Goal: Navigation & Orientation: Find specific page/section

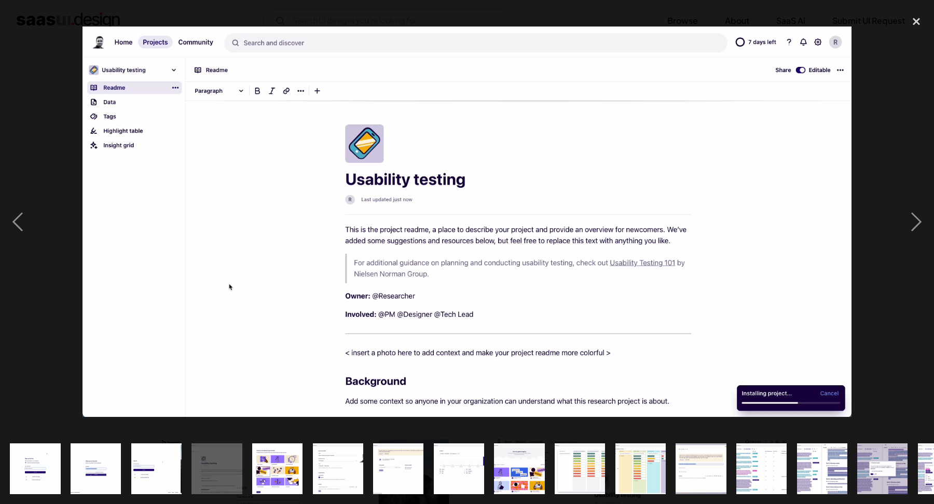
scroll to position [603, 0]
click at [27, 206] on div "previous image" at bounding box center [17, 221] width 35 height 423
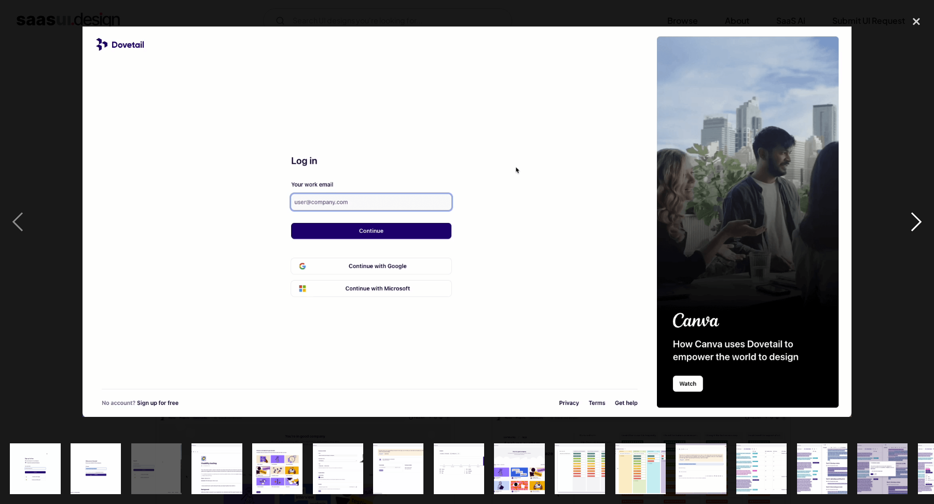
click at [922, 210] on div "next image" at bounding box center [916, 221] width 35 height 423
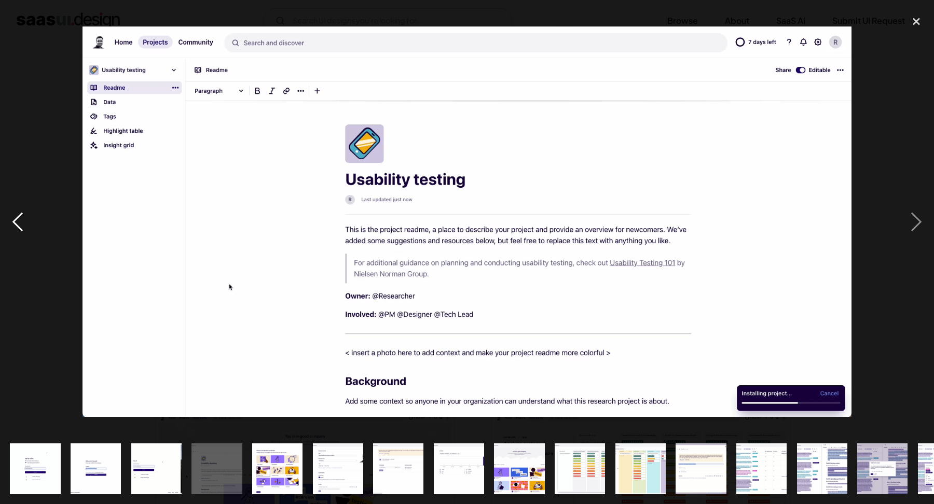
click at [34, 248] on div "previous image" at bounding box center [17, 221] width 35 height 423
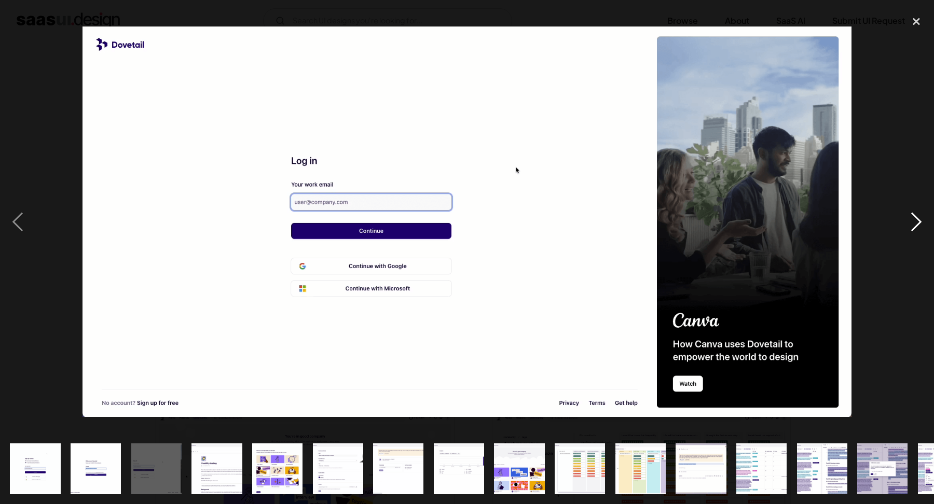
click at [923, 233] on div "next image" at bounding box center [916, 221] width 35 height 423
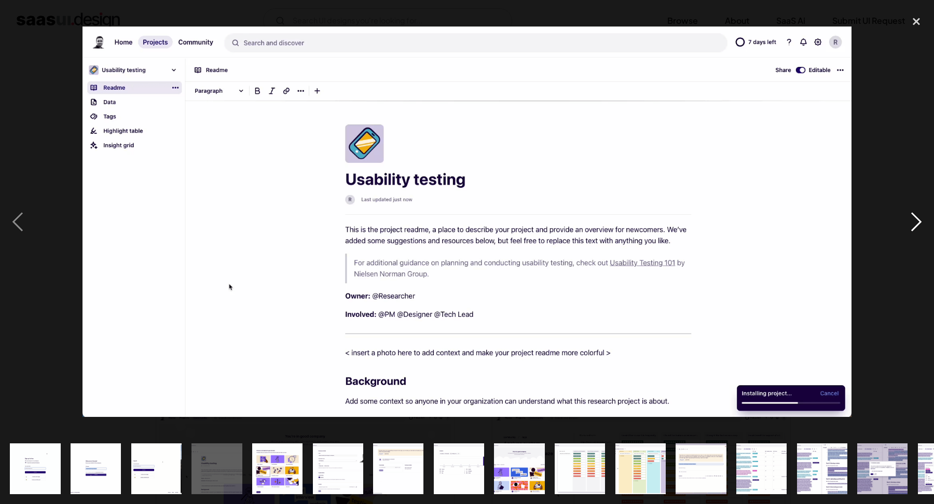
click at [926, 215] on div "next image" at bounding box center [916, 221] width 35 height 423
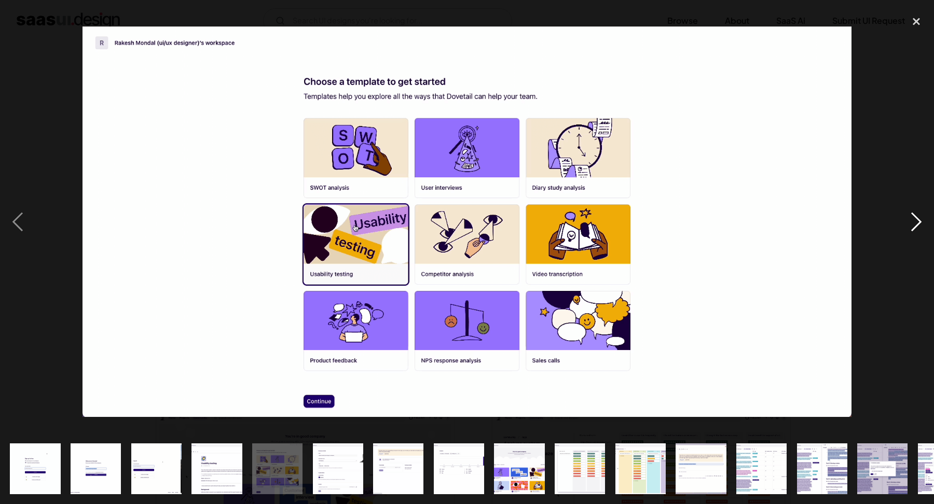
click at [926, 215] on div "next image" at bounding box center [916, 221] width 35 height 423
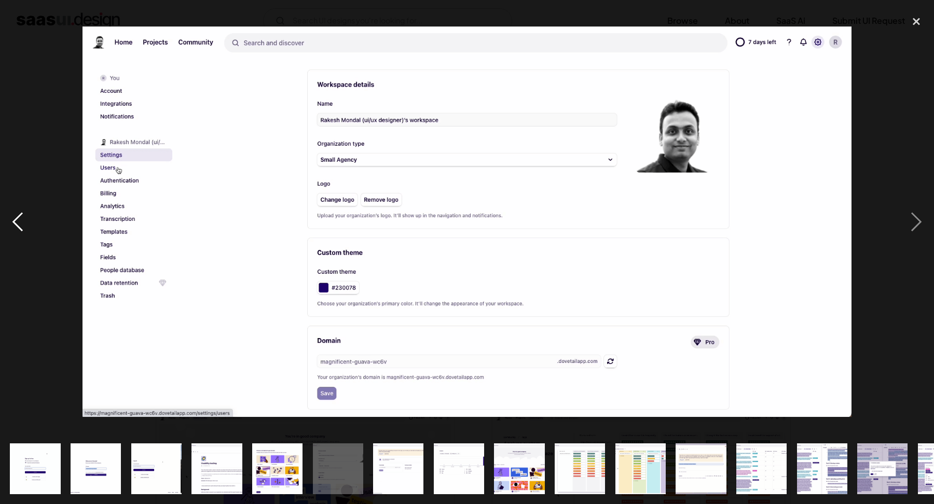
click at [30, 200] on div "previous image" at bounding box center [17, 221] width 35 height 423
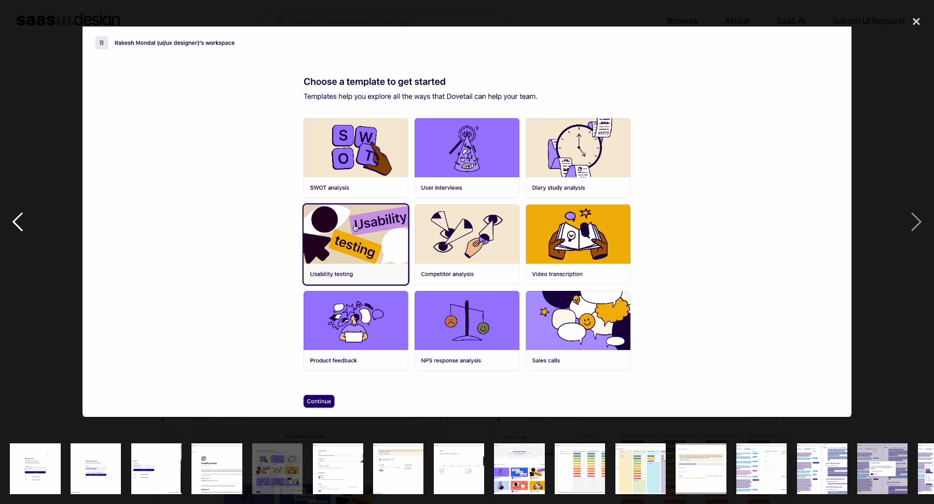
click at [17, 217] on div "previous image" at bounding box center [17, 221] width 35 height 423
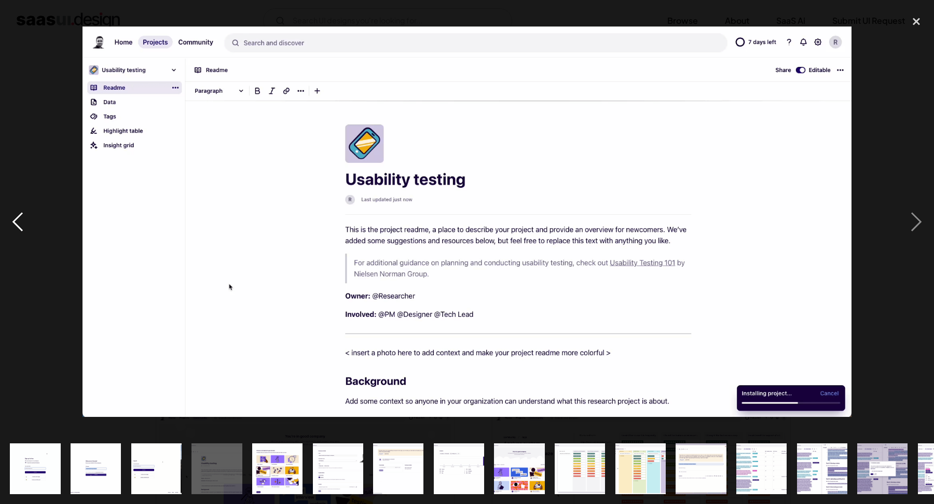
click at [17, 217] on div "previous image" at bounding box center [17, 221] width 35 height 423
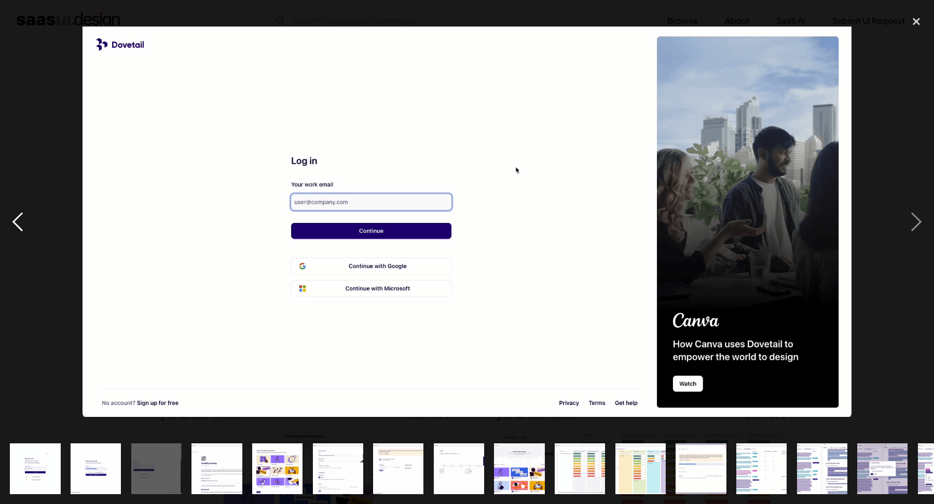
click at [17, 217] on div "previous image" at bounding box center [17, 221] width 35 height 423
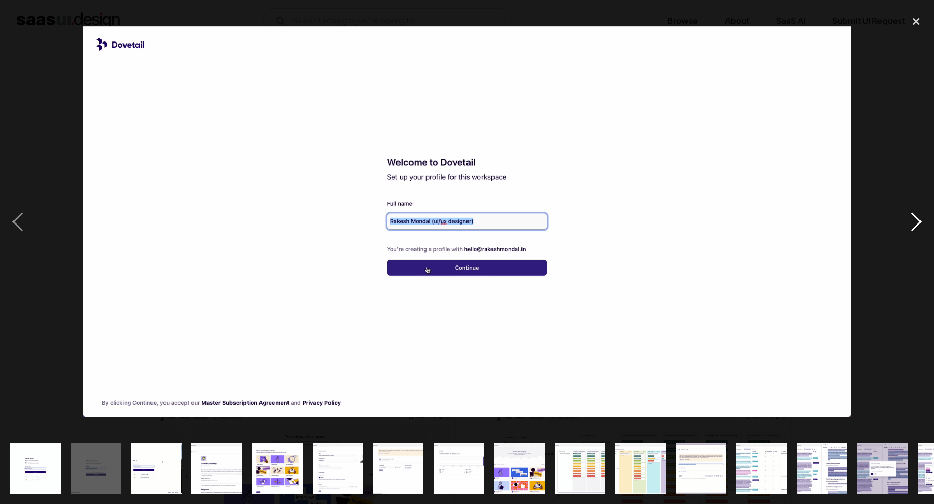
click at [920, 222] on div "next image" at bounding box center [916, 221] width 35 height 423
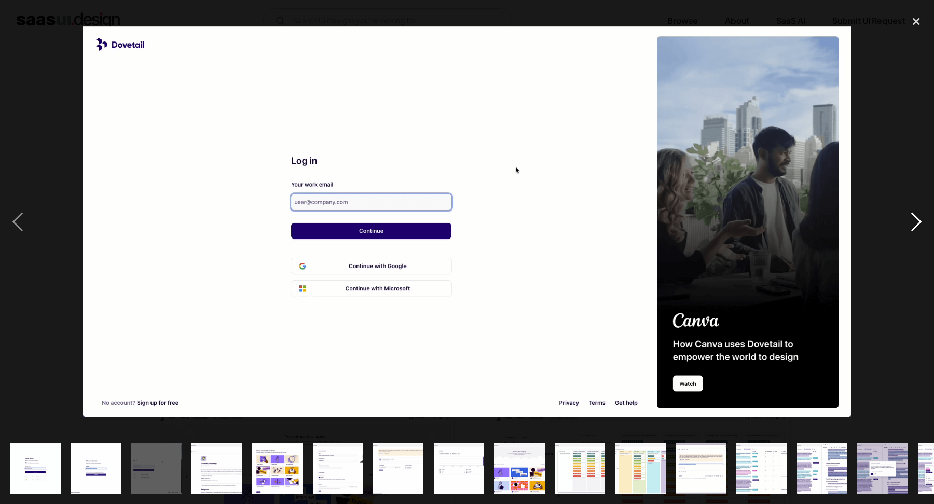
click at [920, 222] on div "next image" at bounding box center [916, 221] width 35 height 423
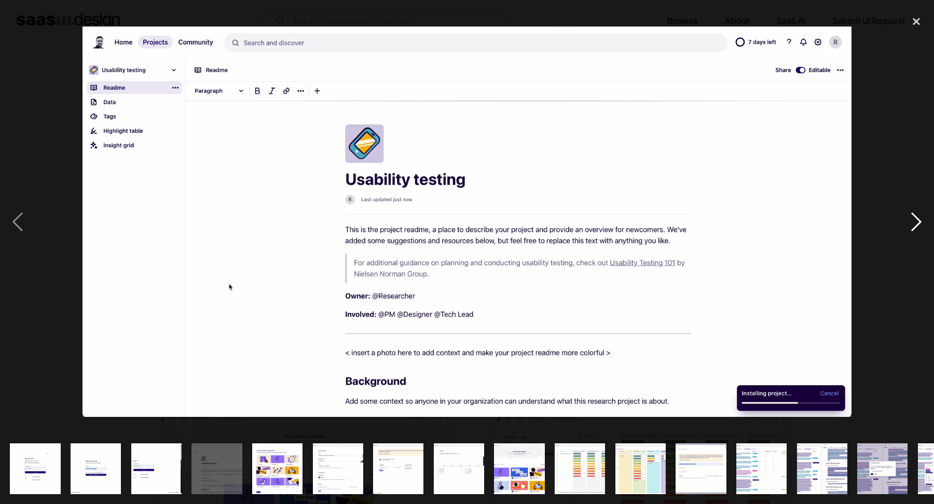
click at [920, 222] on div "next image" at bounding box center [916, 221] width 35 height 423
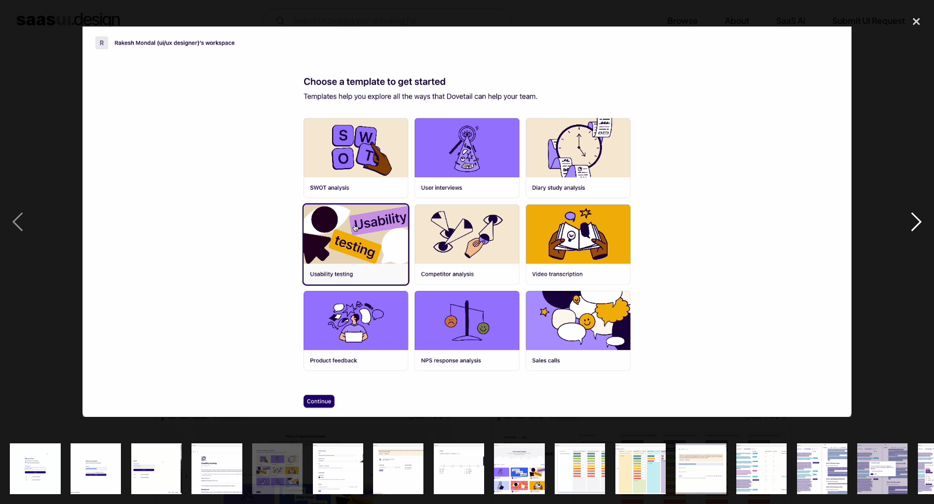
click at [920, 222] on div "next image" at bounding box center [916, 221] width 35 height 423
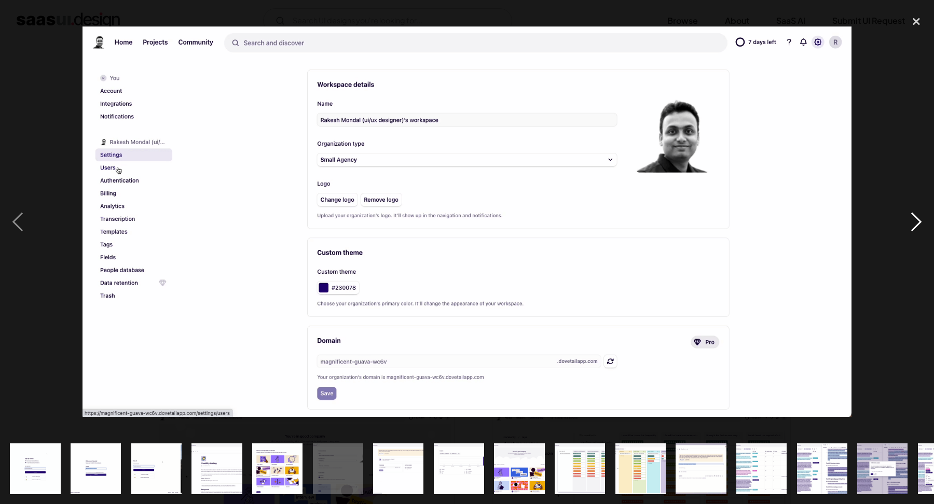
click at [918, 222] on div "next image" at bounding box center [916, 221] width 35 height 423
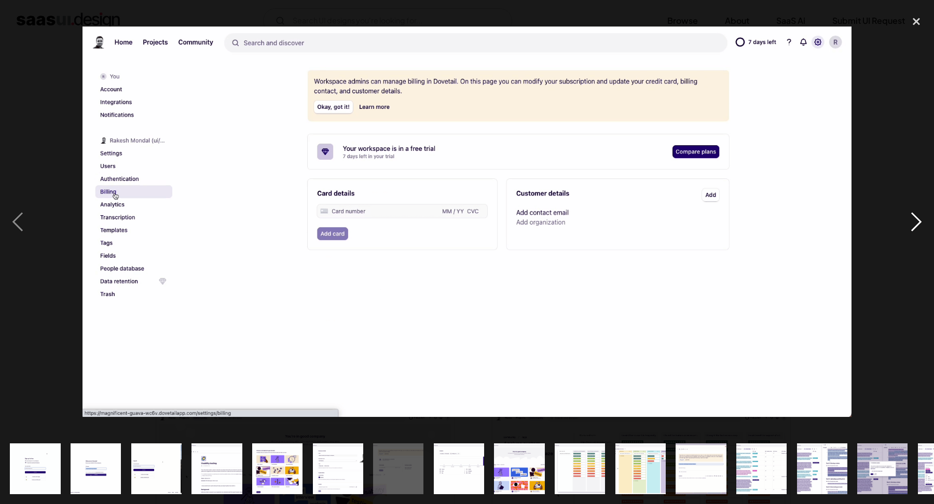
click at [918, 222] on div "next image" at bounding box center [916, 221] width 35 height 423
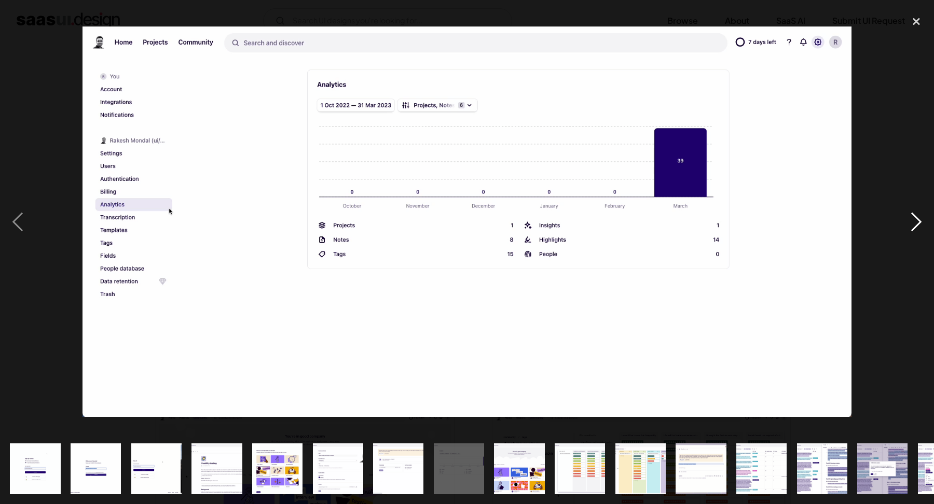
click at [918, 222] on div "next image" at bounding box center [916, 221] width 35 height 423
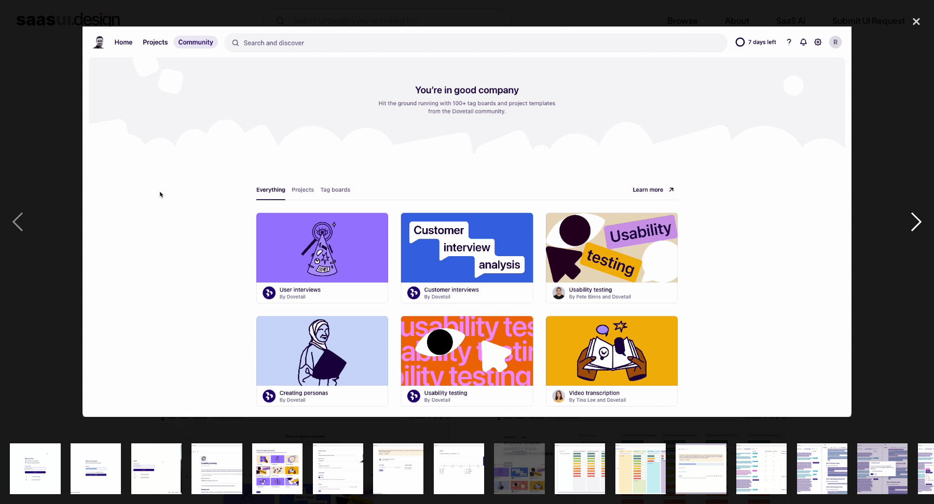
click at [918, 222] on div "next image" at bounding box center [916, 221] width 35 height 423
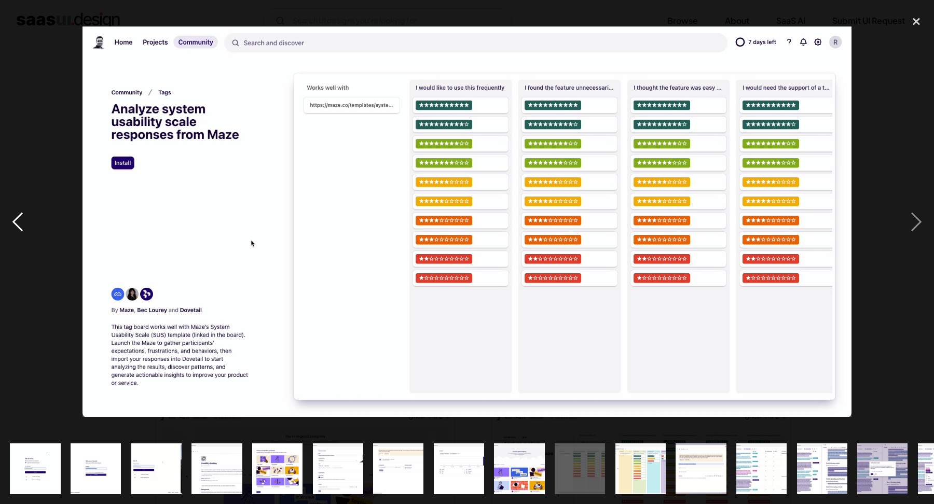
click at [21, 205] on div "previous image" at bounding box center [17, 221] width 35 height 423
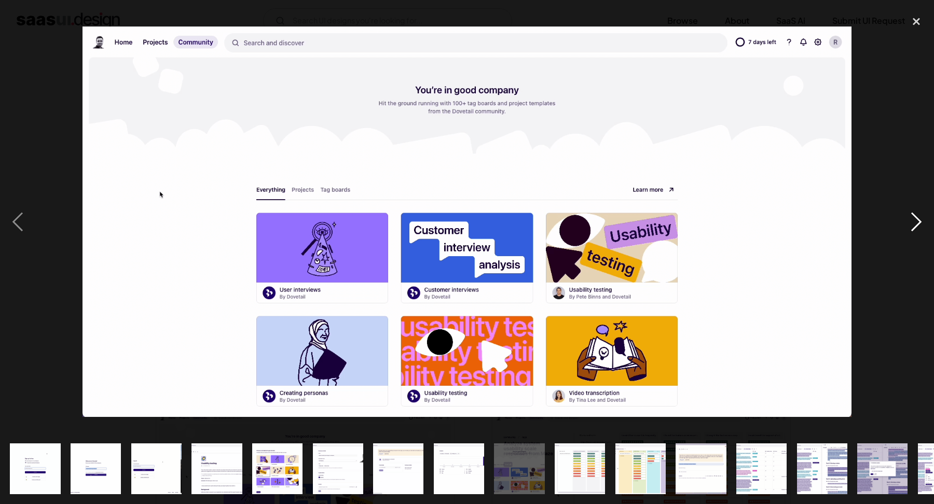
click at [920, 215] on div "next image" at bounding box center [916, 221] width 35 height 423
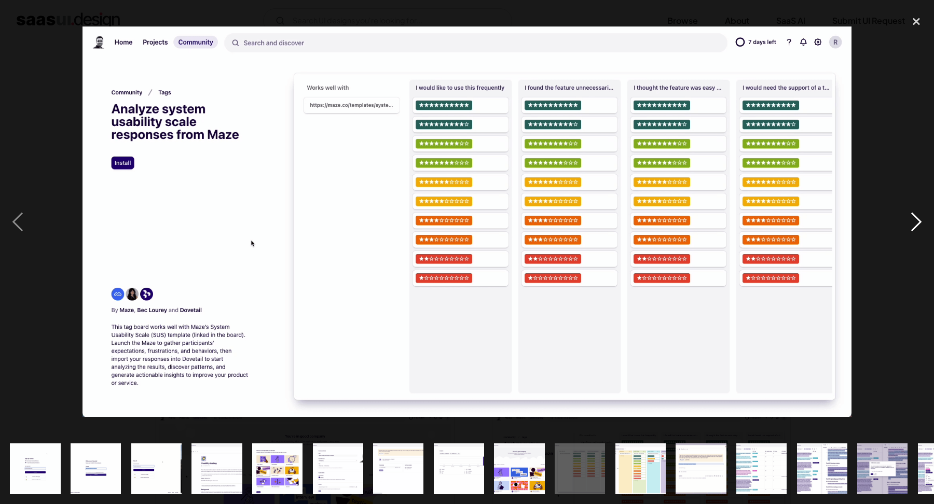
click at [920, 215] on div "next image" at bounding box center [916, 221] width 35 height 423
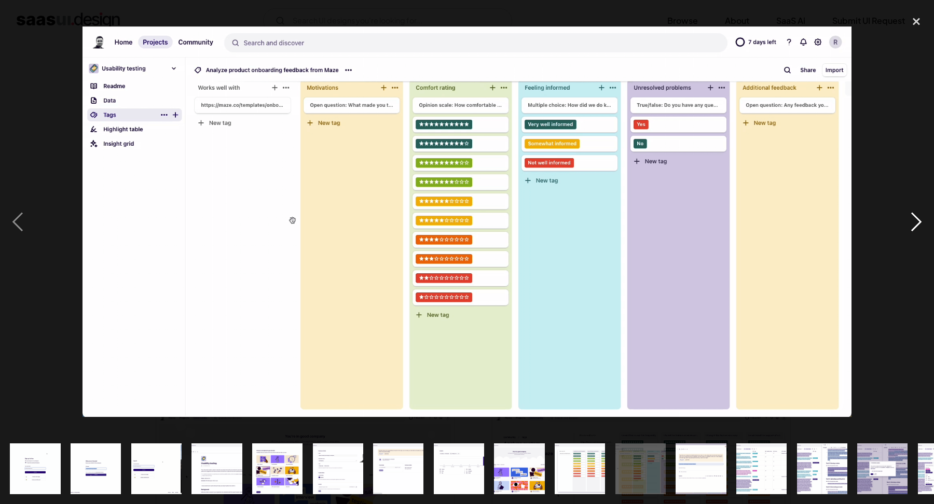
click at [920, 215] on div "next image" at bounding box center [916, 221] width 35 height 423
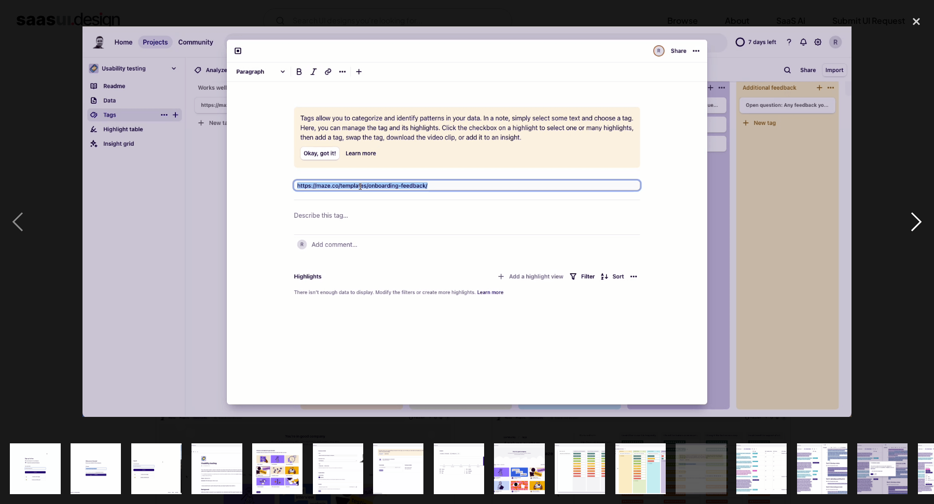
click at [920, 215] on div "next image" at bounding box center [916, 221] width 35 height 423
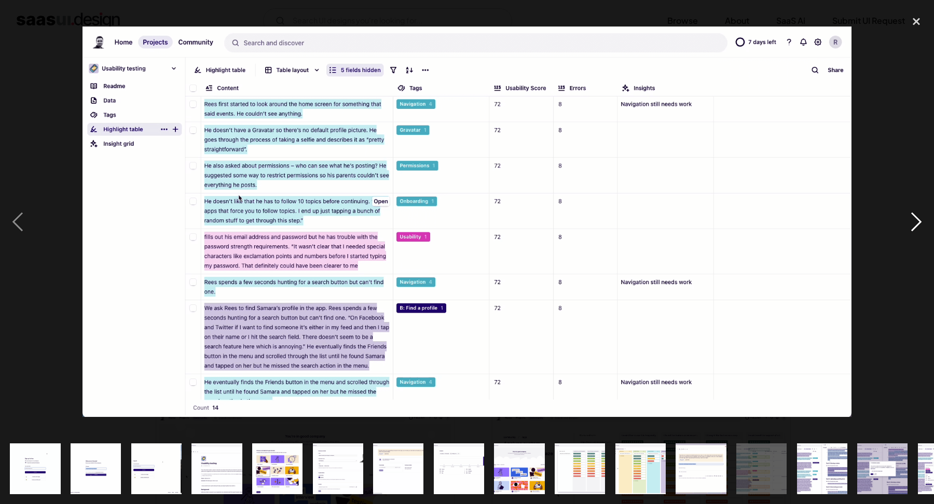
click at [920, 215] on div "next image" at bounding box center [916, 221] width 35 height 423
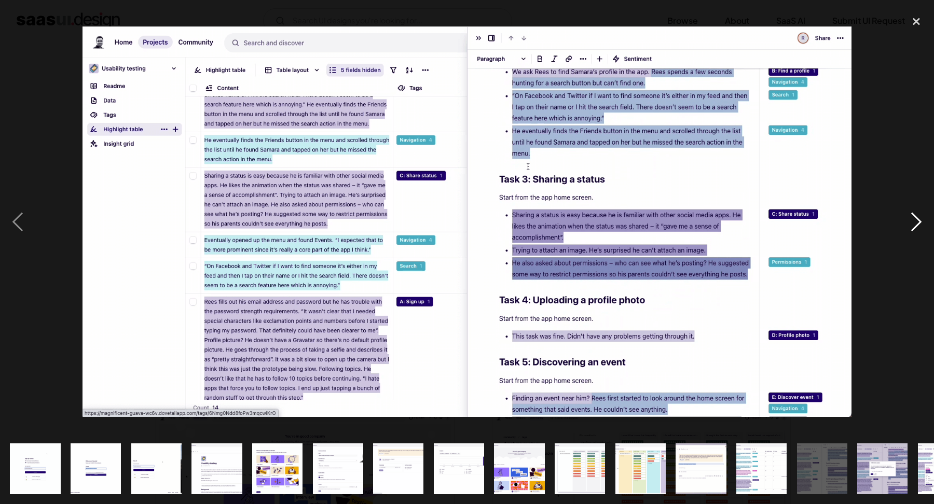
click at [920, 215] on div "next image" at bounding box center [916, 221] width 35 height 423
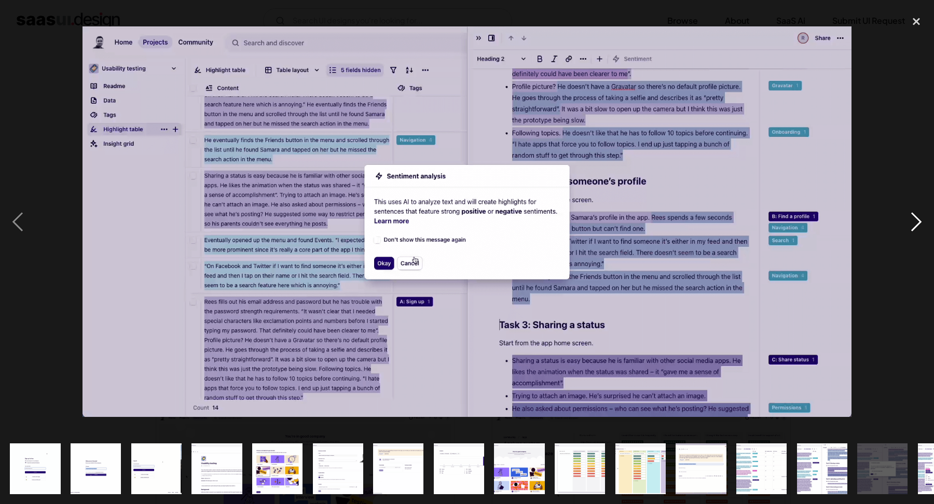
click at [920, 215] on div "next image" at bounding box center [916, 221] width 35 height 423
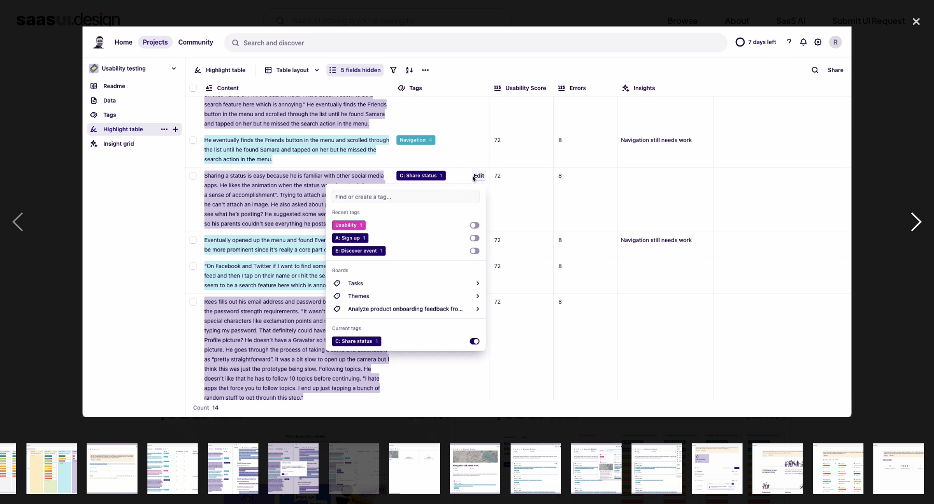
scroll to position [0, 589]
click at [920, 215] on div "next image" at bounding box center [916, 221] width 35 height 423
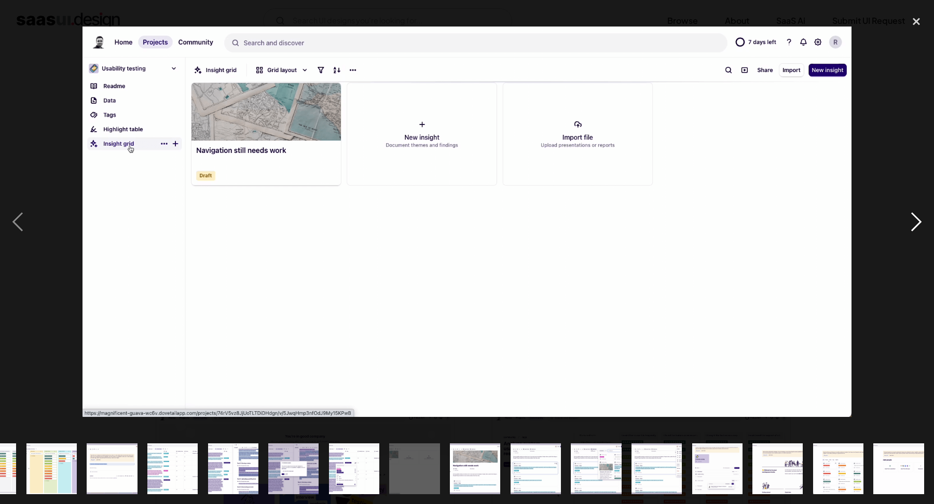
click at [921, 221] on div "next image" at bounding box center [916, 221] width 35 height 423
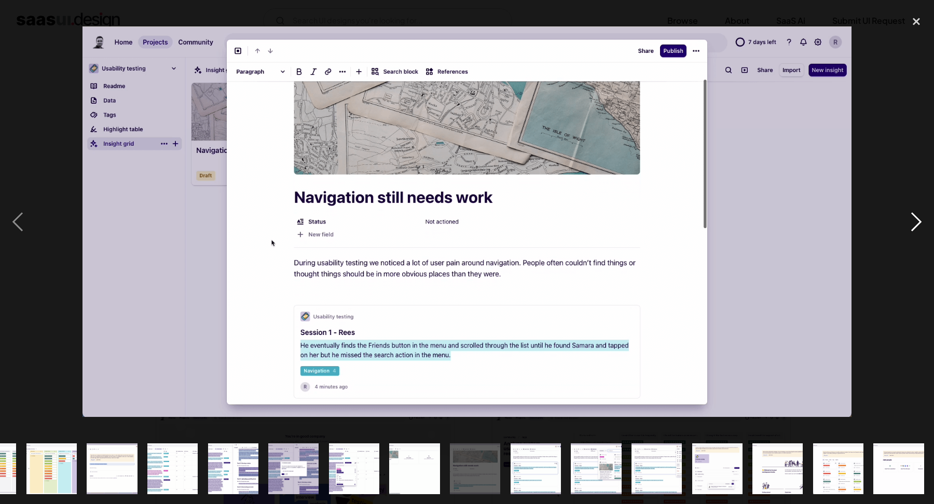
click at [921, 221] on div "next image" at bounding box center [916, 221] width 35 height 423
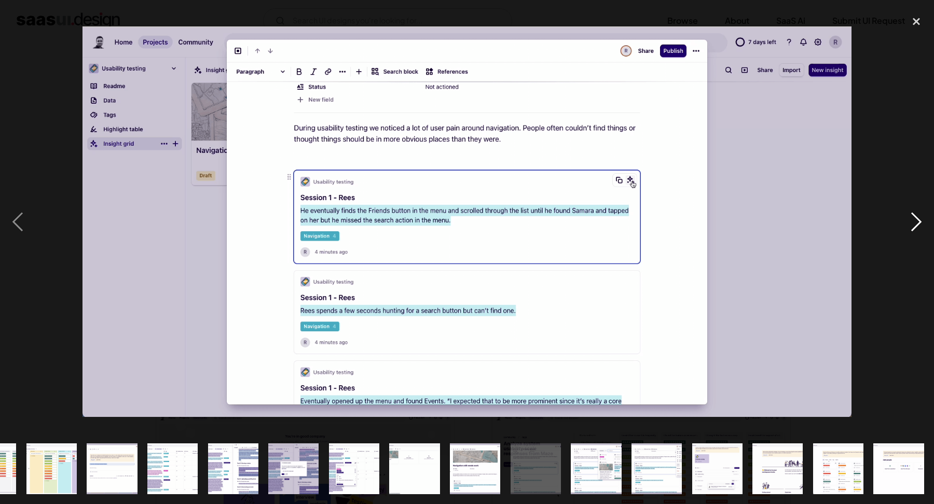
click at [921, 221] on div "next image" at bounding box center [916, 221] width 35 height 423
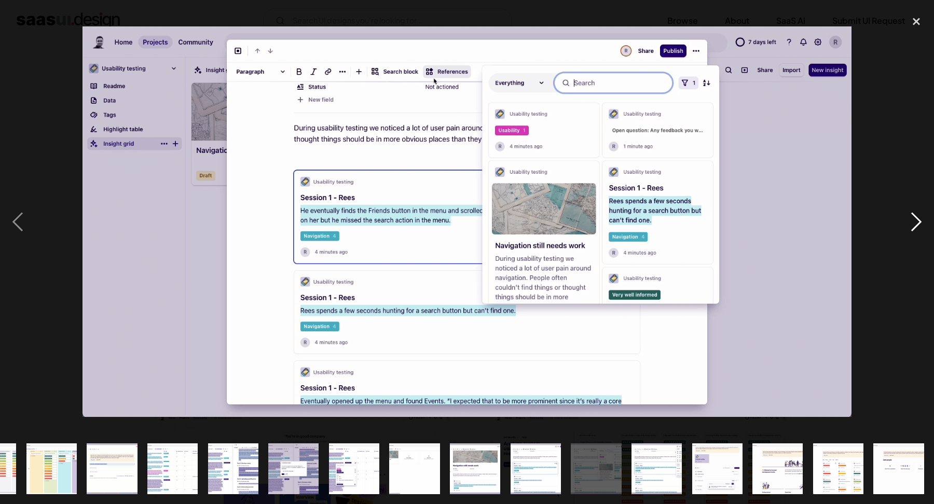
click at [921, 221] on div "next image" at bounding box center [916, 221] width 35 height 423
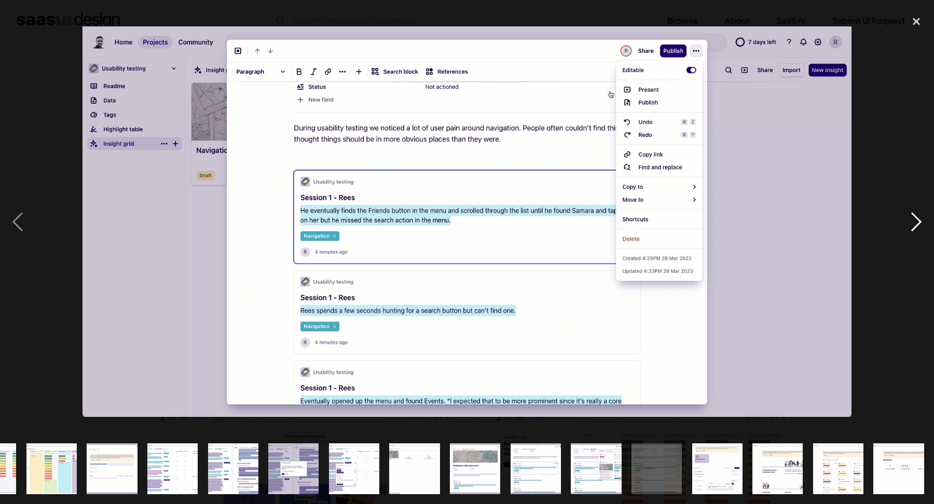
click at [921, 221] on div "next image" at bounding box center [916, 221] width 35 height 423
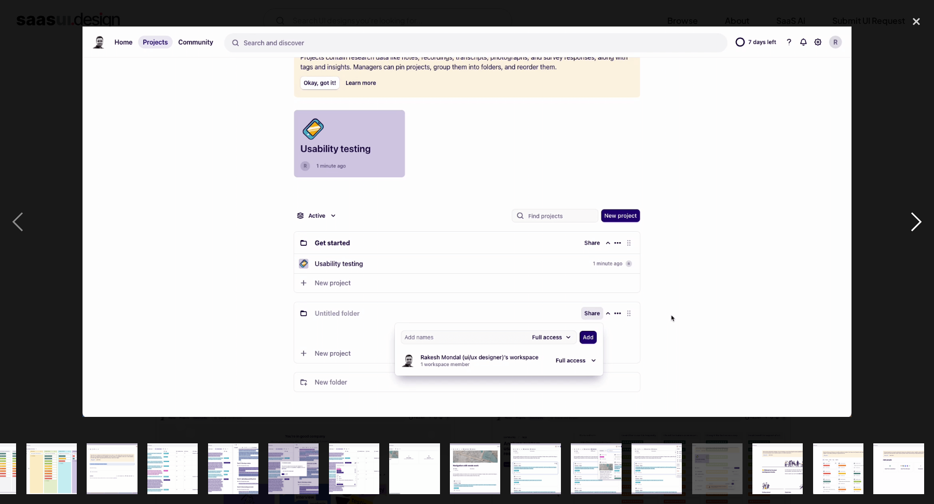
click at [921, 221] on div "next image" at bounding box center [916, 221] width 35 height 423
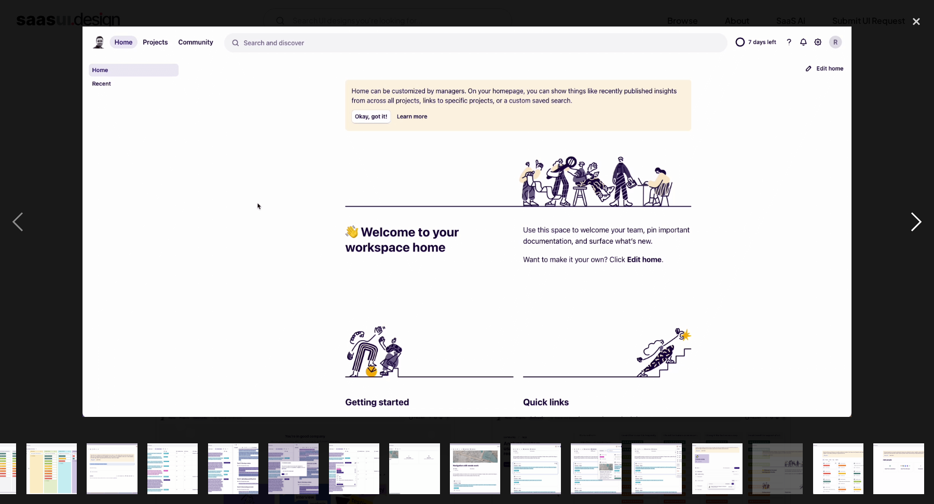
click at [921, 221] on div "next image" at bounding box center [916, 221] width 35 height 423
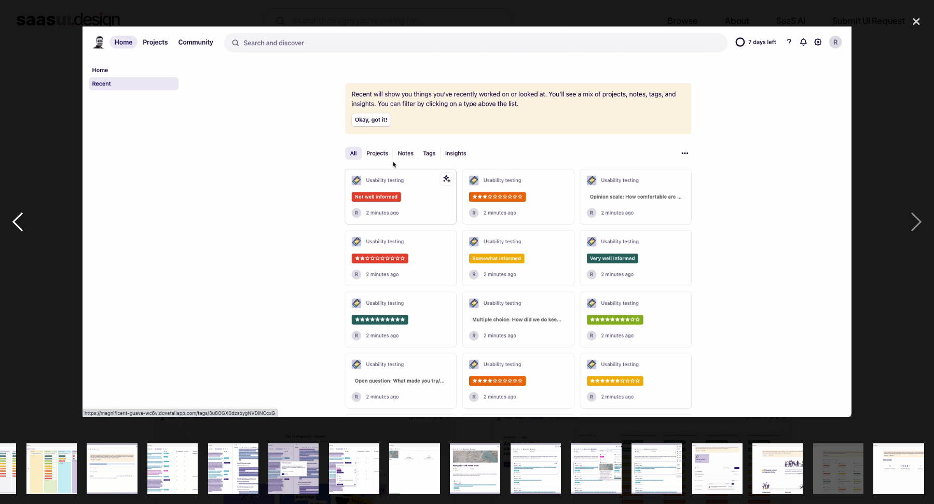
click at [0, 198] on div "previous image" at bounding box center [17, 221] width 35 height 423
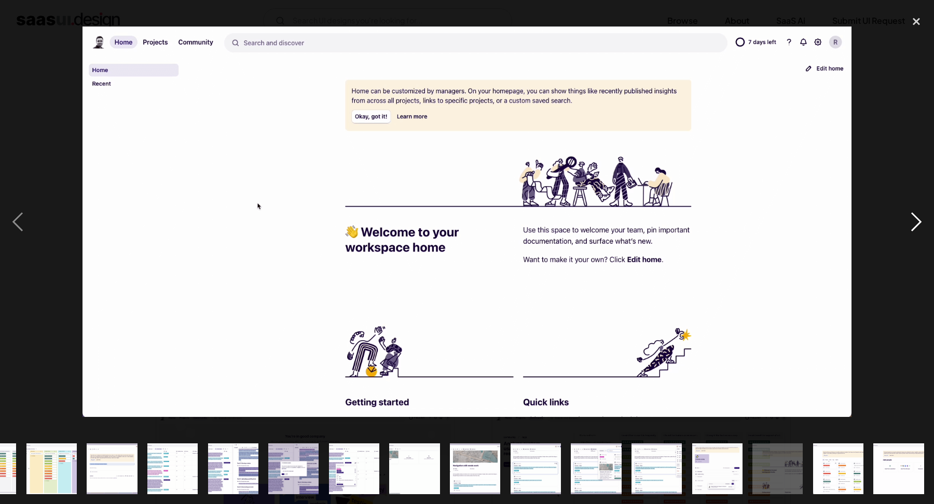
click at [918, 226] on div "next image" at bounding box center [916, 221] width 35 height 423
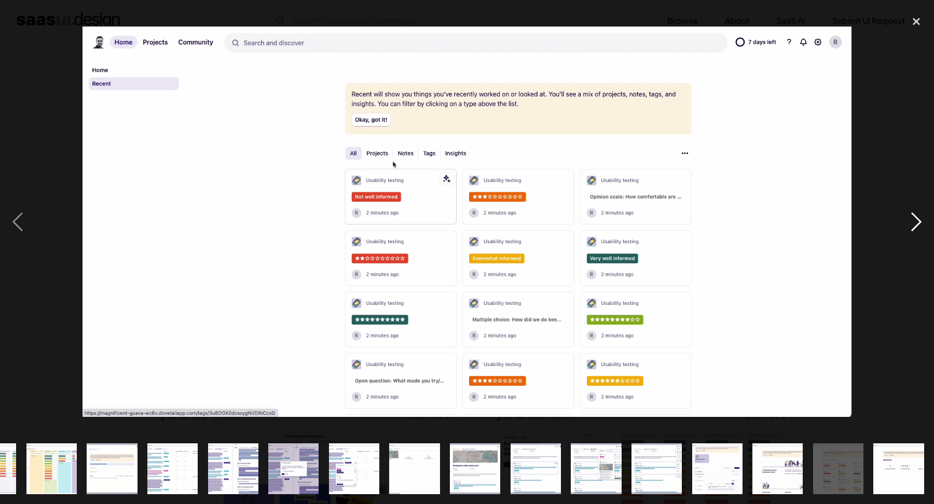
click at [918, 226] on div "next image" at bounding box center [916, 221] width 35 height 423
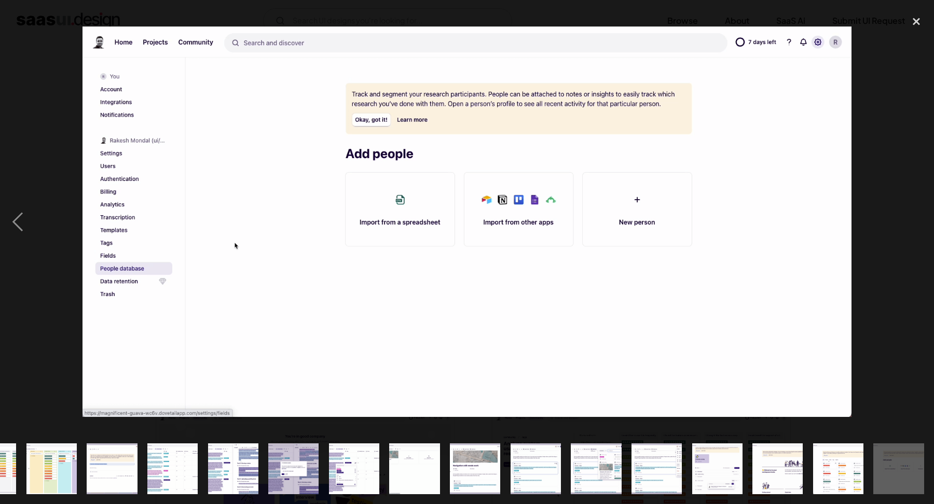
click at [918, 226] on div "next image" at bounding box center [916, 221] width 35 height 423
